Goal: Check status: Check status

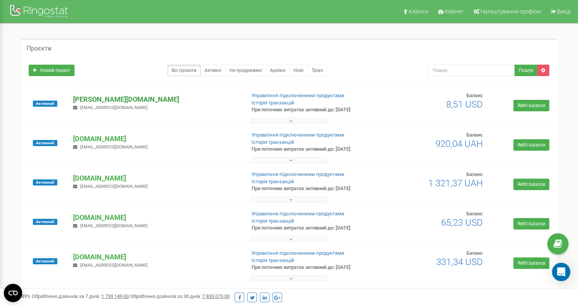
click at [120, 99] on p "[PERSON_NAME][DOMAIN_NAME]" at bounding box center [156, 99] width 166 height 10
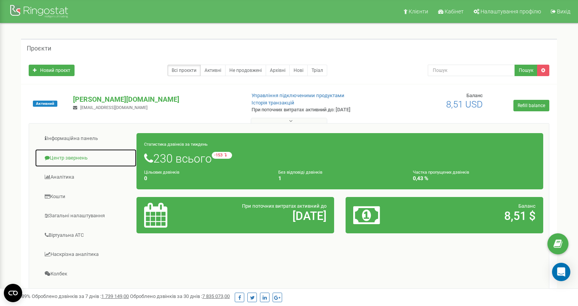
click at [78, 156] on link "Центр звернень" at bounding box center [86, 158] width 102 height 19
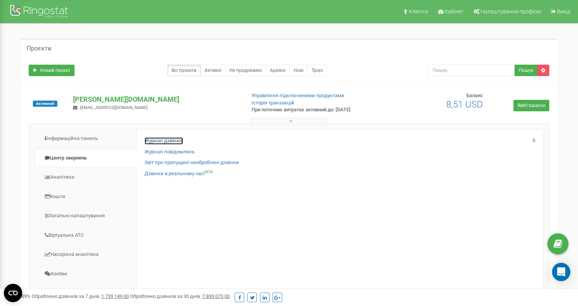
click at [155, 139] on link "Журнал дзвінків" at bounding box center [164, 140] width 39 height 7
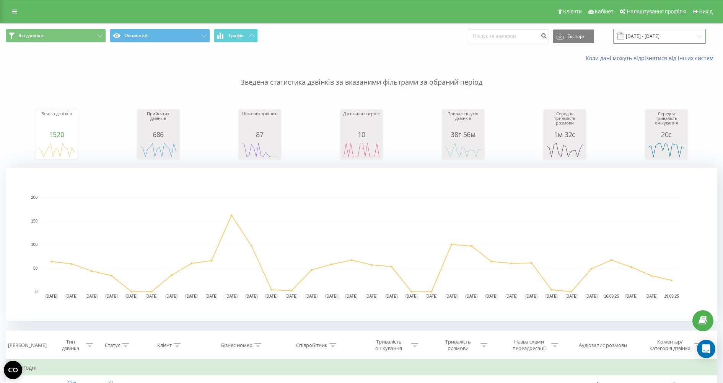
click at [660, 31] on input "19.08.2025 - 19.09.2025" at bounding box center [659, 36] width 93 height 15
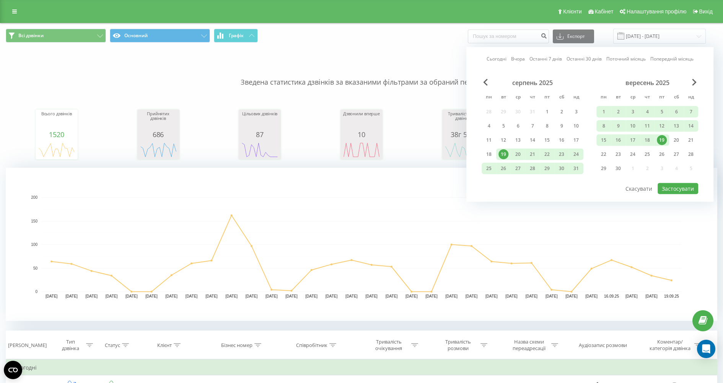
click at [502, 62] on link "Сьогодні" at bounding box center [497, 58] width 20 height 7
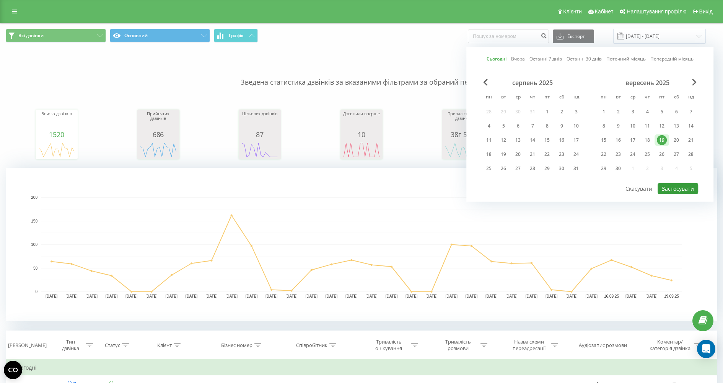
click at [666, 184] on button "Застосувати" at bounding box center [678, 188] width 41 height 11
type input "19.09.2025 - 19.09.2025"
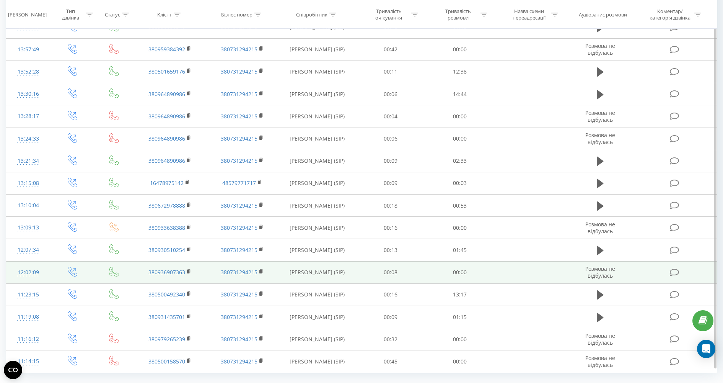
scroll to position [515, 0]
